Goal: Information Seeking & Learning: Learn about a topic

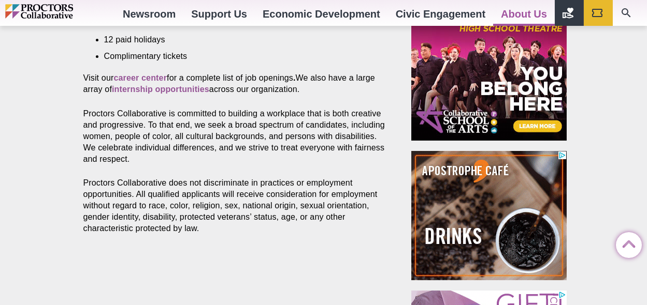
scroll to position [466, 0]
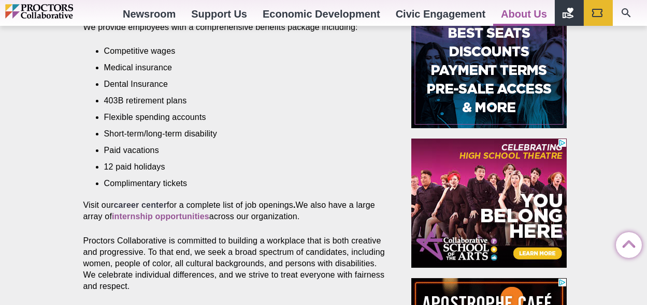
click at [149, 201] on strong "career center" at bounding box center [139, 205] width 53 height 9
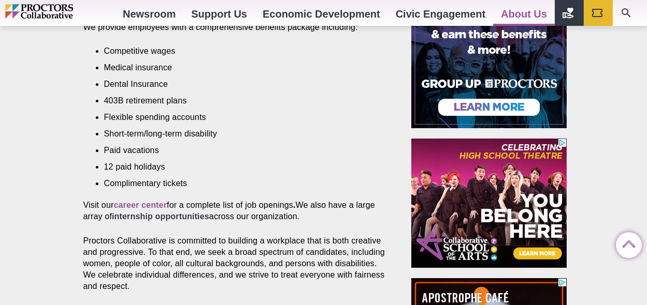
click at [158, 212] on strong "internship opportunities" at bounding box center [160, 216] width 97 height 9
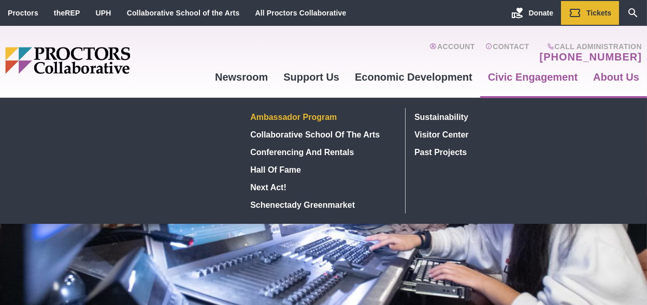
click at [300, 116] on link "Ambassador Program" at bounding box center [321, 117] width 151 height 18
